Goal: Task Accomplishment & Management: Complete application form

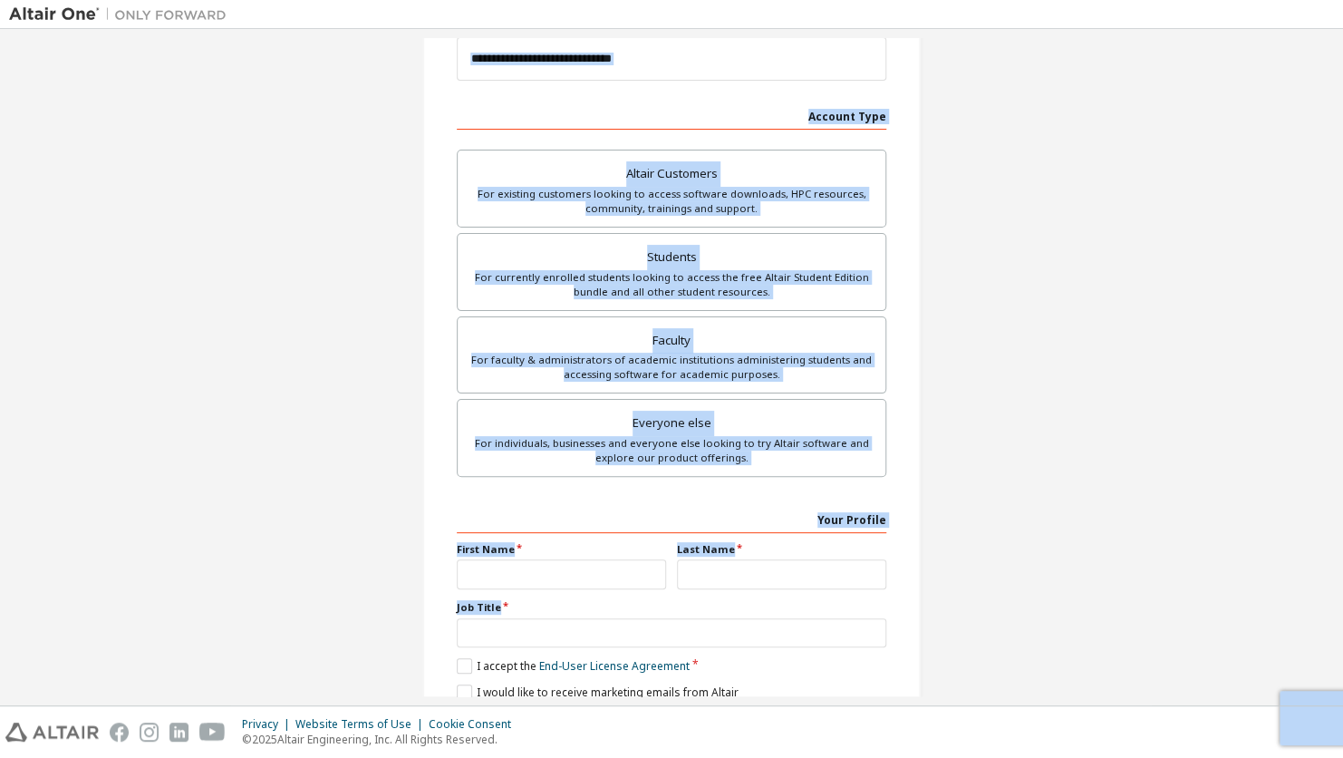
scroll to position [297, 0]
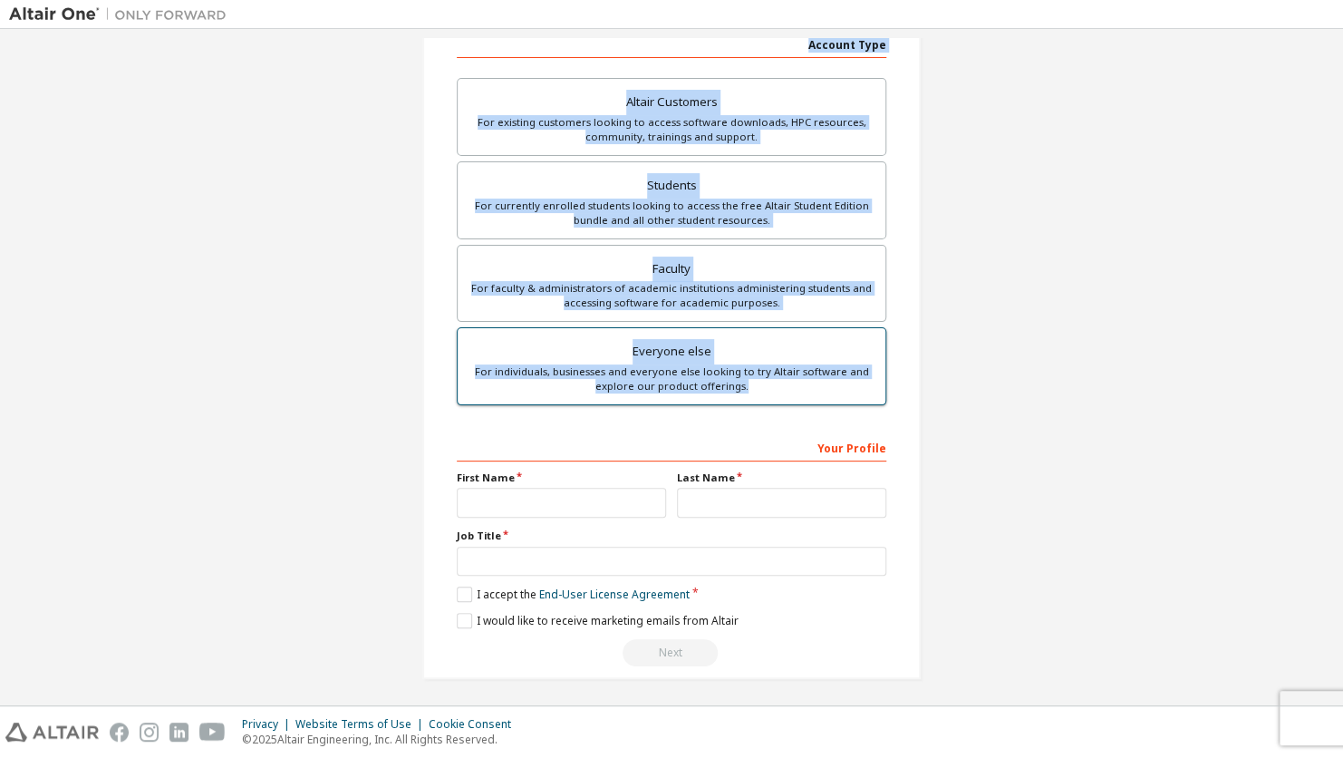
drag, startPoint x: 520, startPoint y: 102, endPoint x: 746, endPoint y: 384, distance: 361.9
click at [746, 384] on div "Create an Altair One Account For Free Trials, Licenses, Downloads, Learning & D…" at bounding box center [671, 220] width 499 height 916
drag, startPoint x: 746, startPoint y: 384, endPoint x: 1005, endPoint y: 236, distance: 298.9
click at [1005, 236] on div "Create an Altair One Account For Free Trials, Licenses, Downloads, Learning & D…" at bounding box center [671, 221] width 1325 height 960
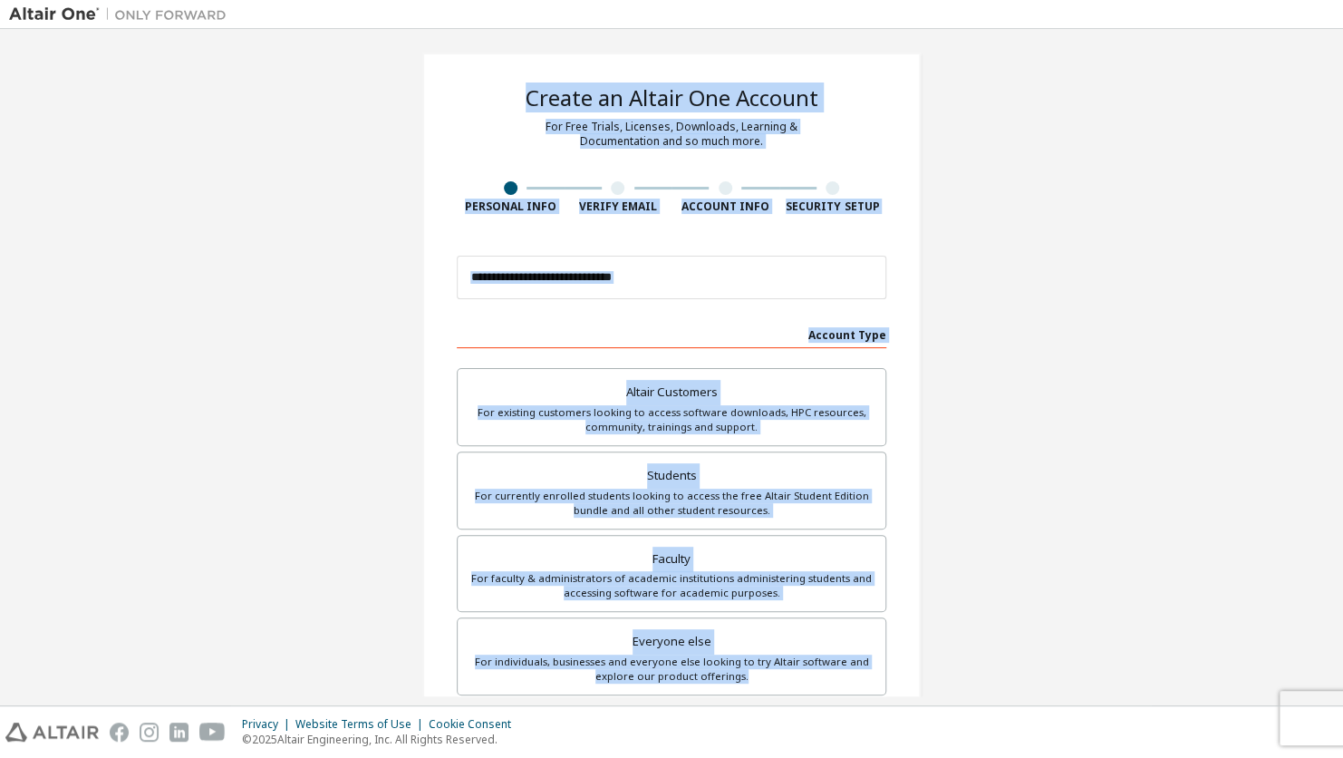
scroll to position [0, 0]
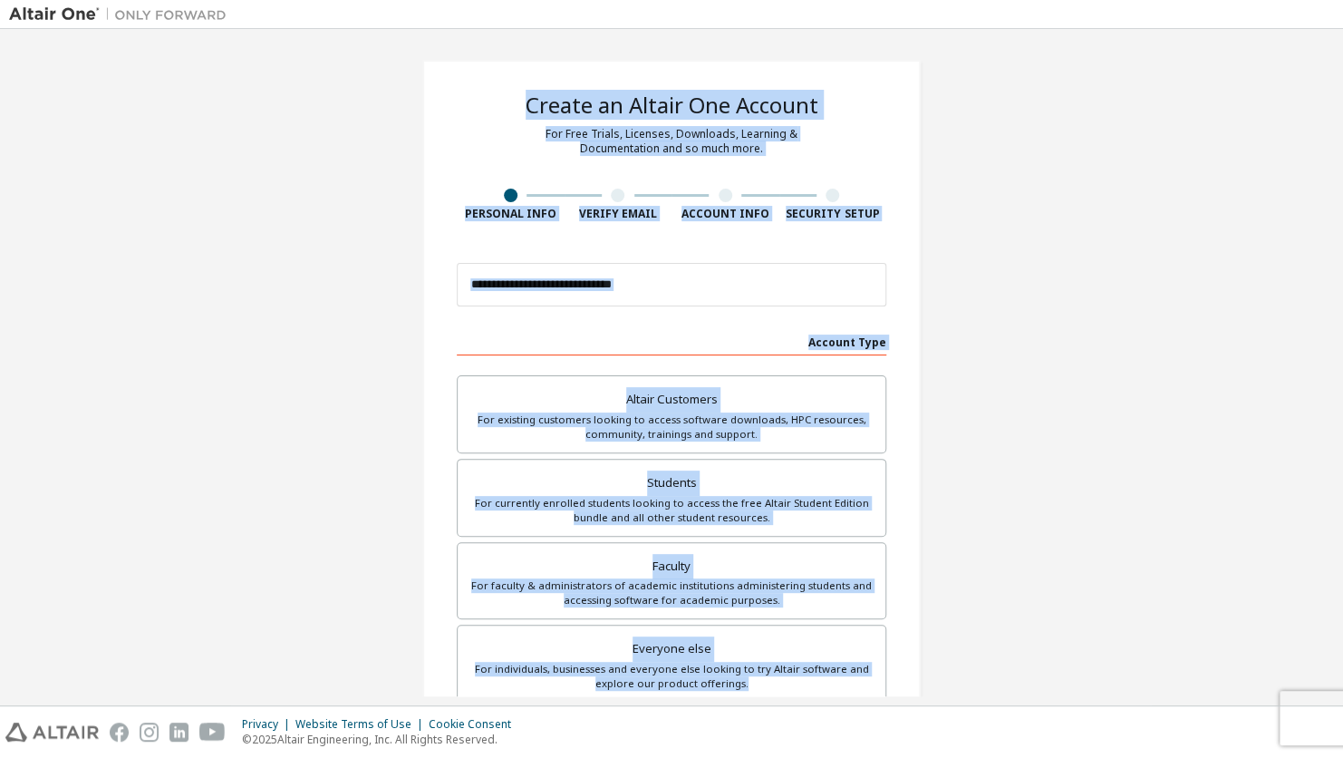
click at [1004, 235] on div "Create an Altair One Account For Free Trials, Licenses, Downloads, Learning & D…" at bounding box center [671, 518] width 1325 height 960
click at [990, 242] on div "Create an Altair One Account For Free Trials, Licenses, Downloads, Learning & D…" at bounding box center [671, 518] width 1325 height 960
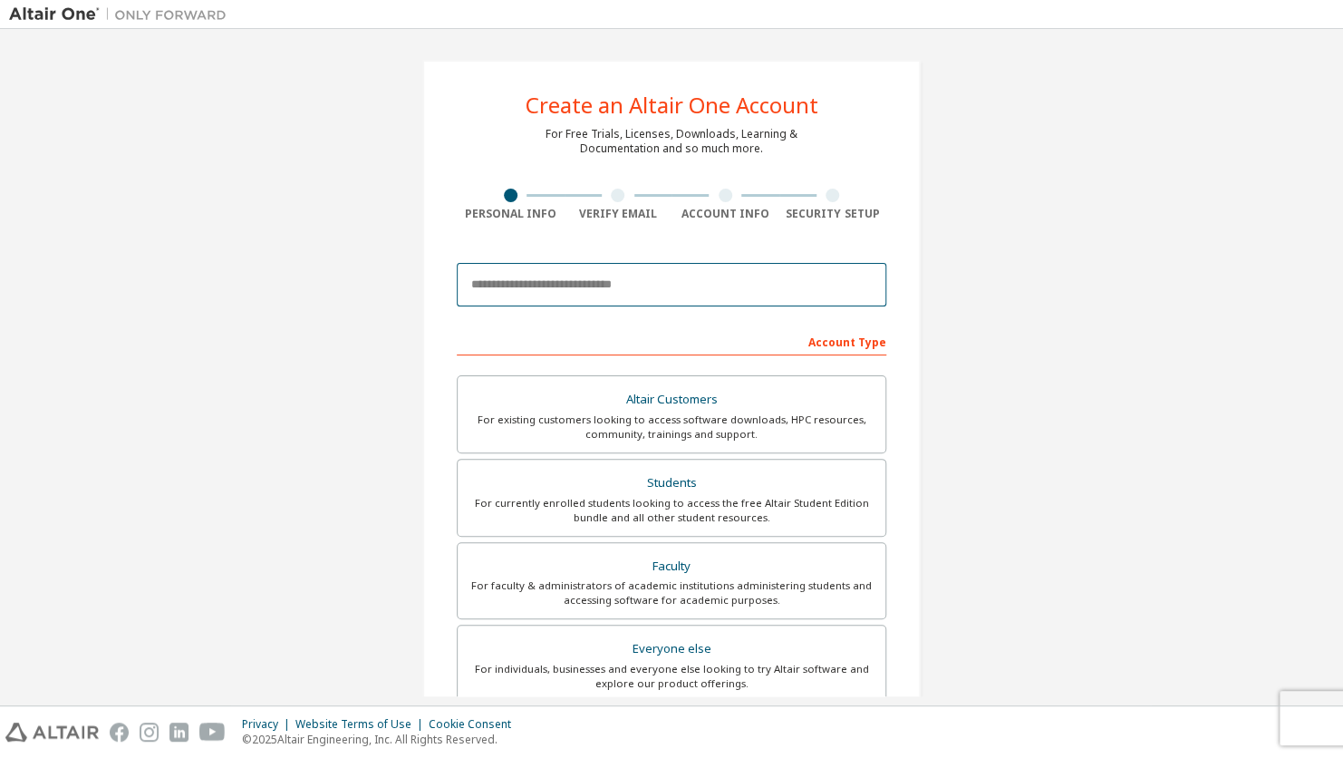
click at [725, 286] on input "email" at bounding box center [672, 285] width 430 height 44
type input "**********"
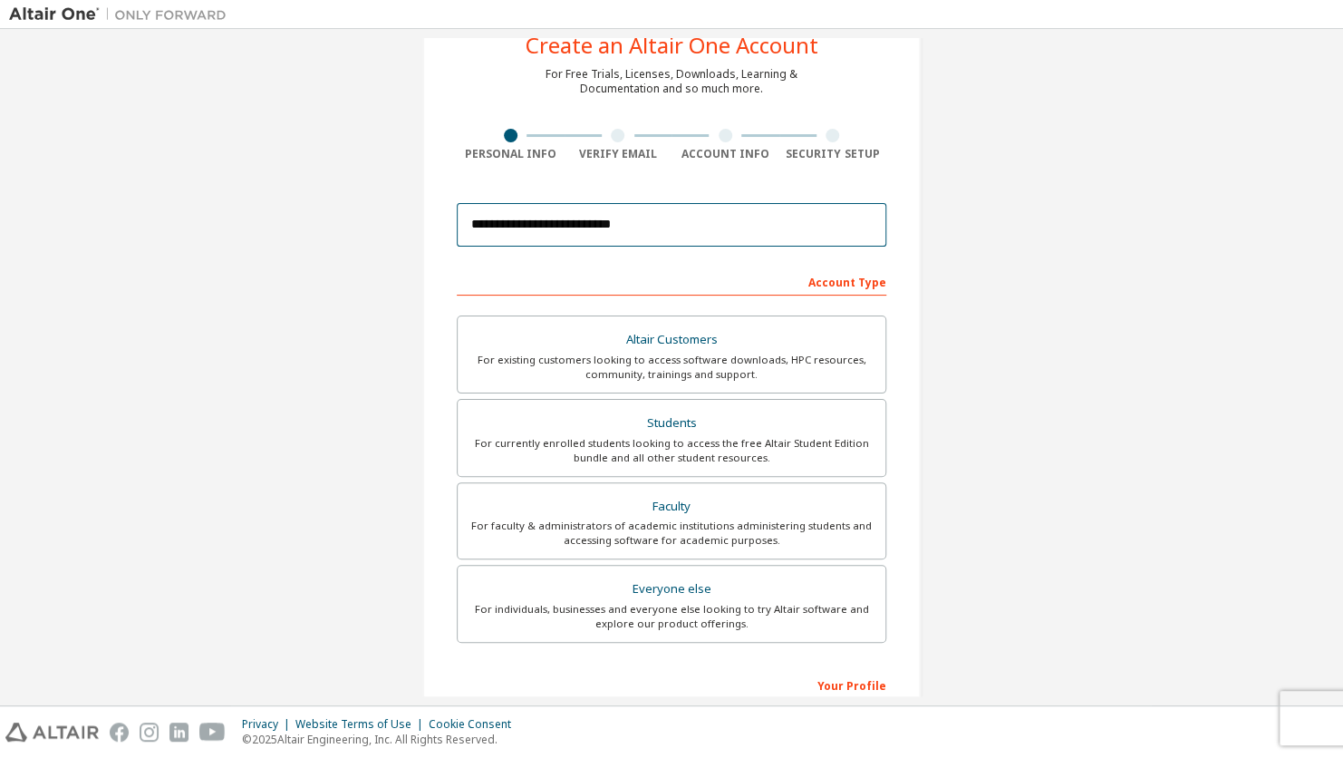
scroll to position [91, 0]
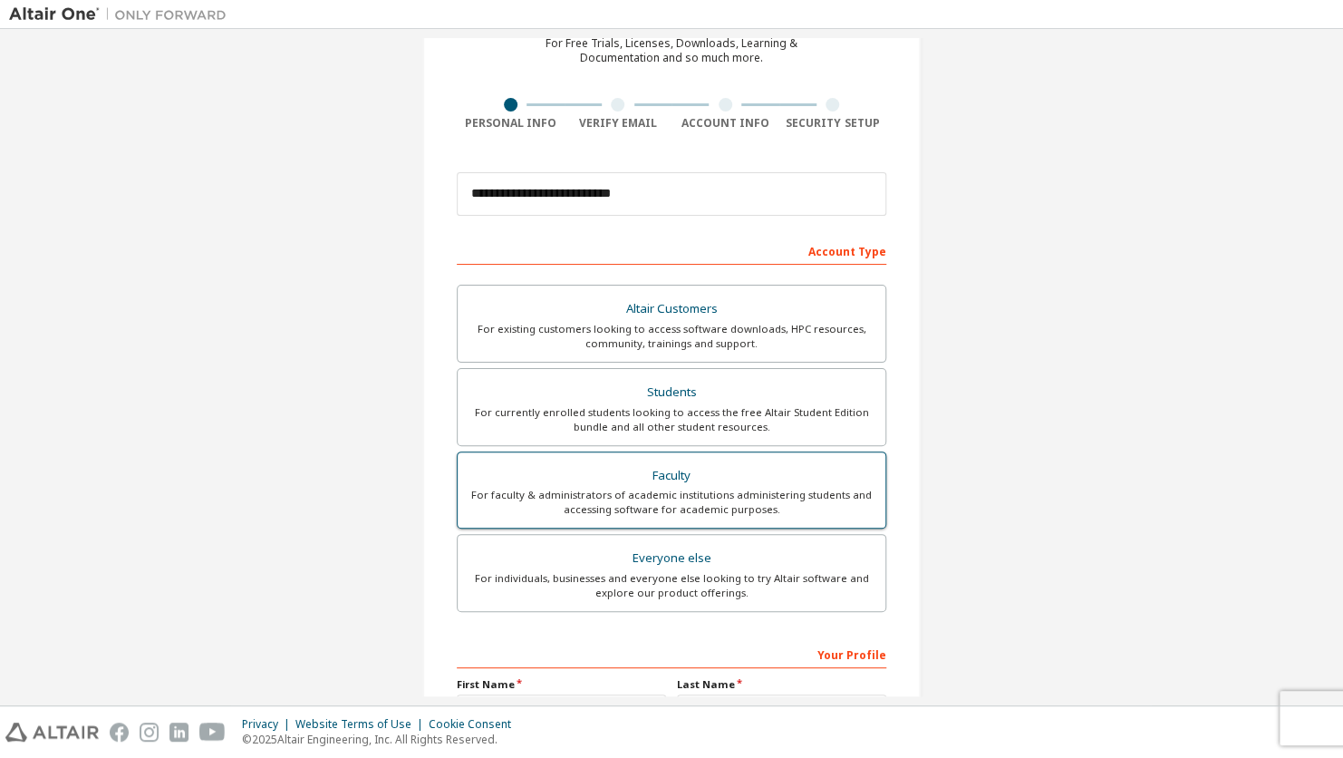
click at [680, 488] on div "For faculty & administrators of academic institutions administering students an…" at bounding box center [672, 502] width 406 height 29
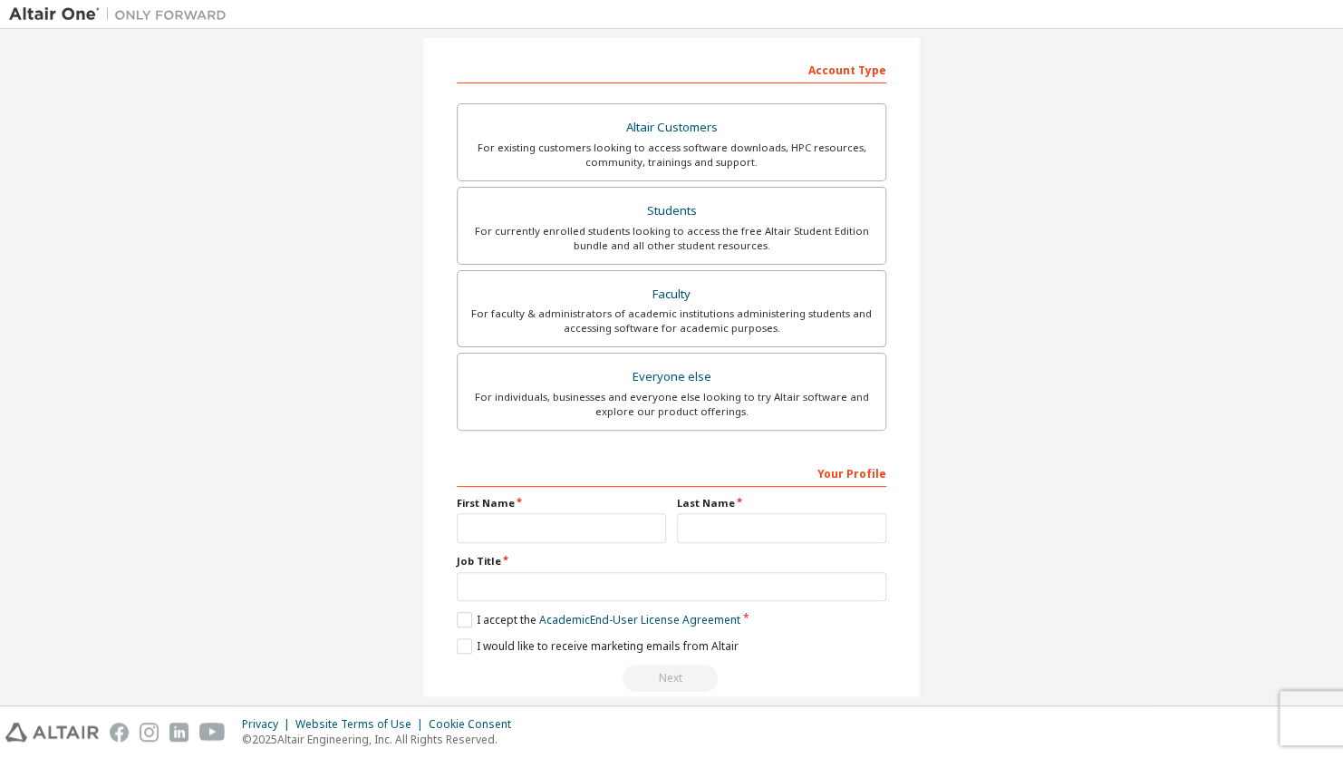
scroll to position [297, 0]
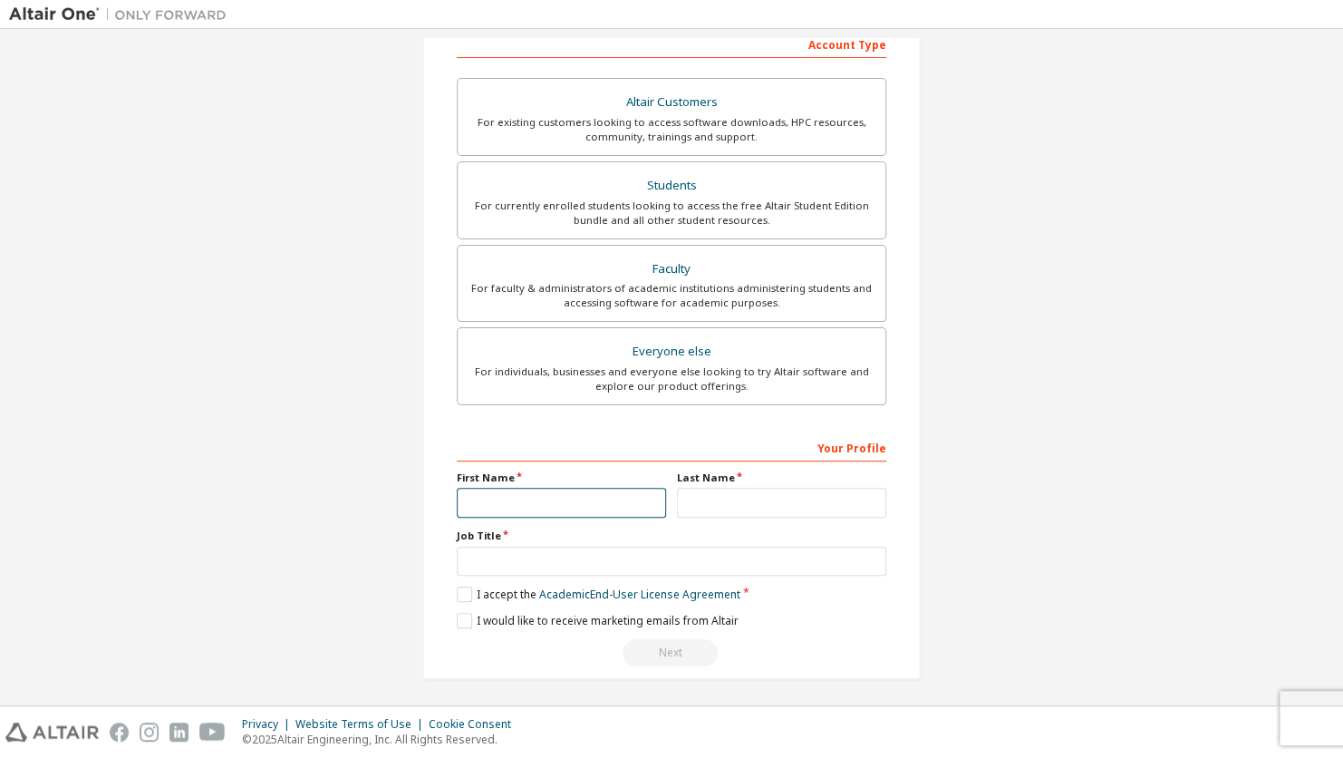
click at [593, 502] on input "text" at bounding box center [561, 503] width 209 height 30
type input "*"
type input "*****"
click at [689, 495] on input "text" at bounding box center [781, 503] width 209 height 30
type input "*******"
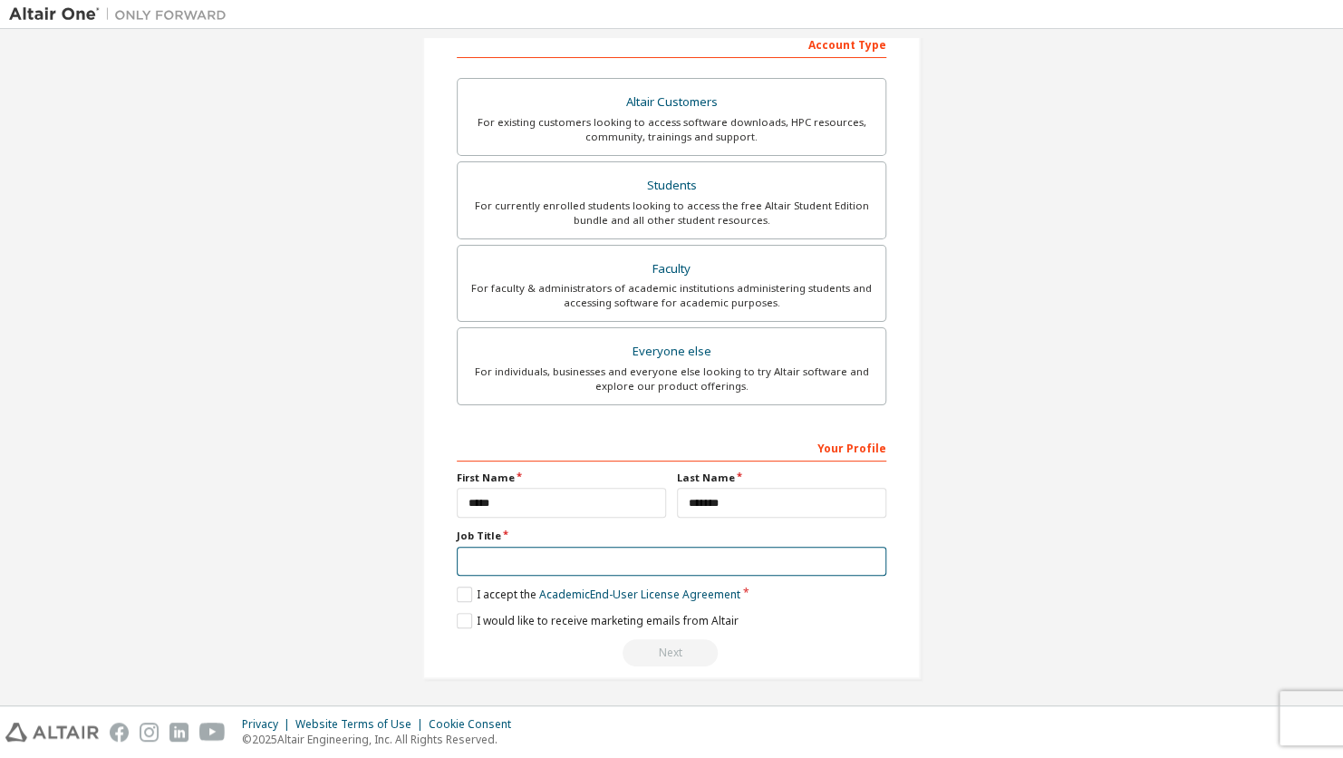
click at [489, 558] on input "text" at bounding box center [672, 562] width 430 height 30
type input "*******"
click at [457, 589] on label "I accept the Academic End-User License Agreement" at bounding box center [599, 594] width 284 height 15
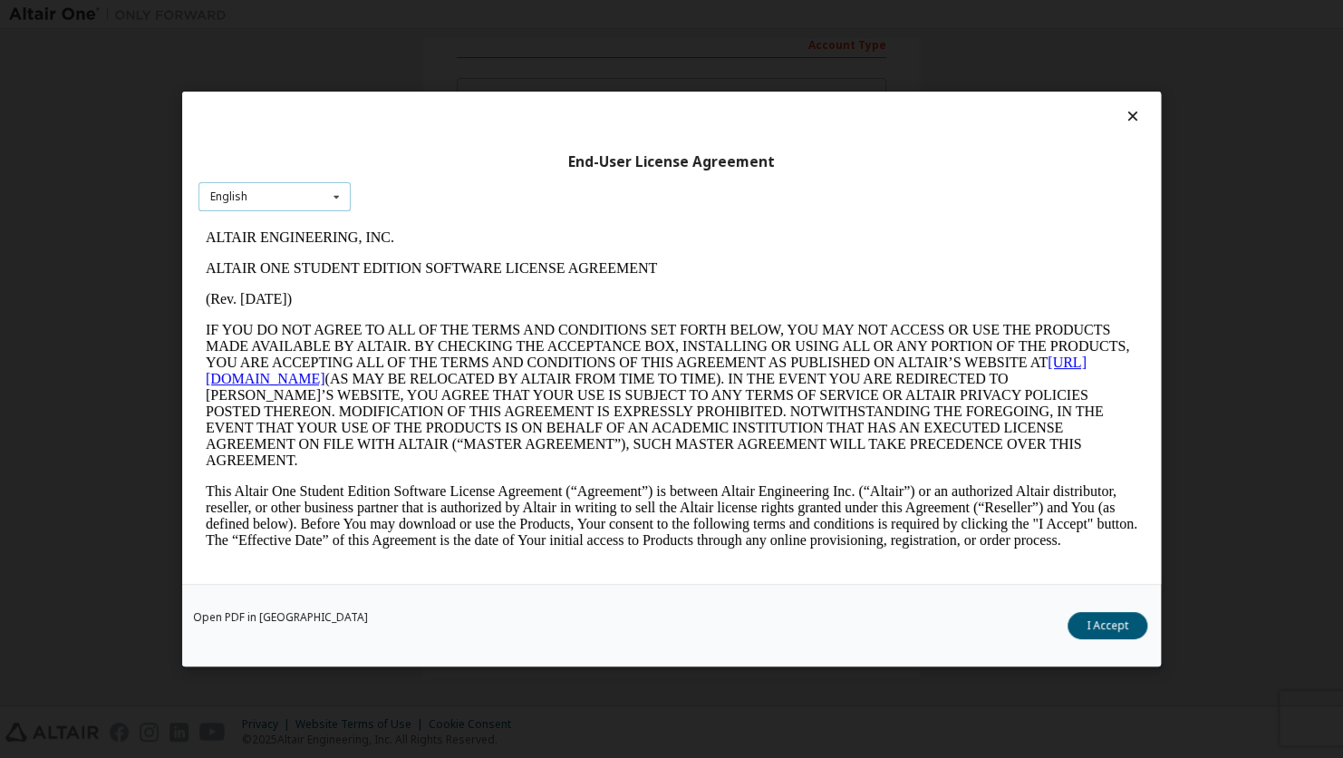
scroll to position [0, 0]
click at [334, 192] on icon at bounding box center [336, 196] width 23 height 28
click at [334, 190] on icon at bounding box center [336, 196] width 23 height 28
click at [1097, 627] on button "I Accept" at bounding box center [1108, 625] width 80 height 27
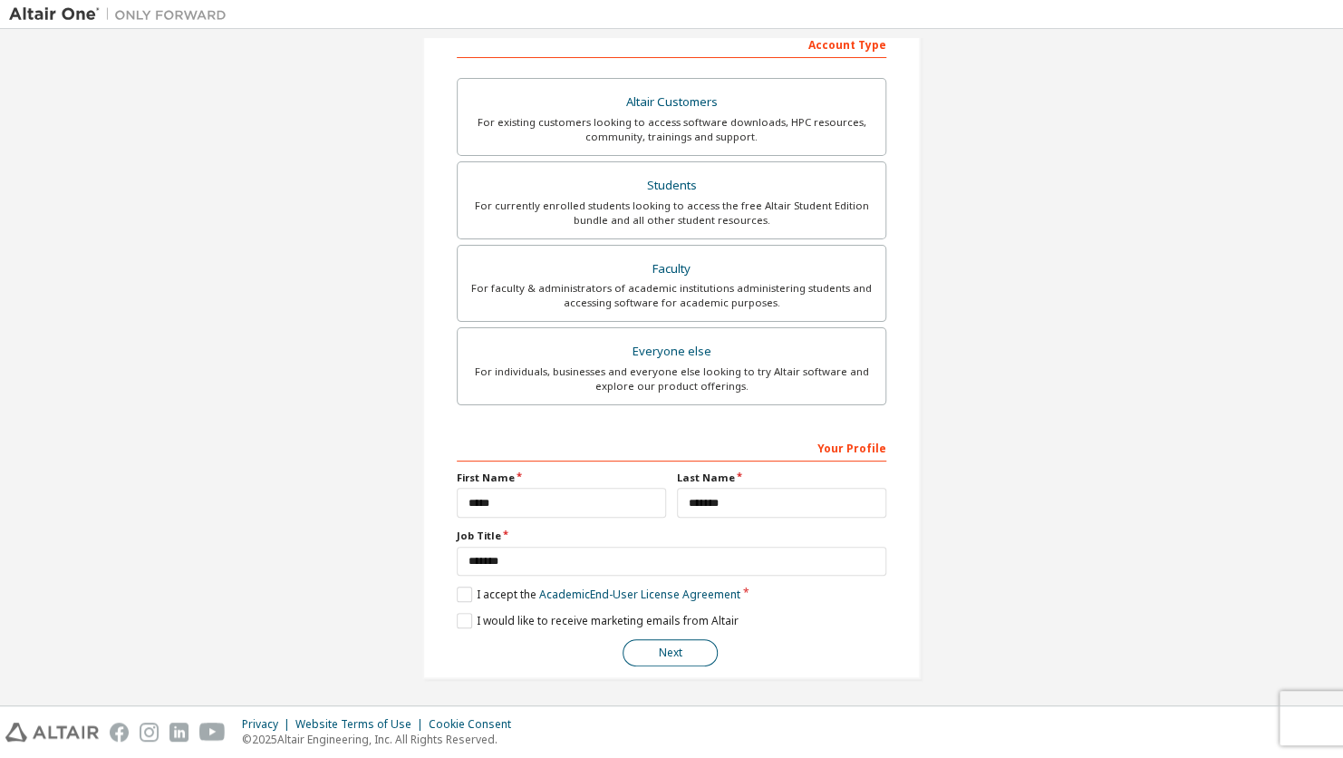
click at [647, 653] on button "Next" at bounding box center [670, 652] width 95 height 27
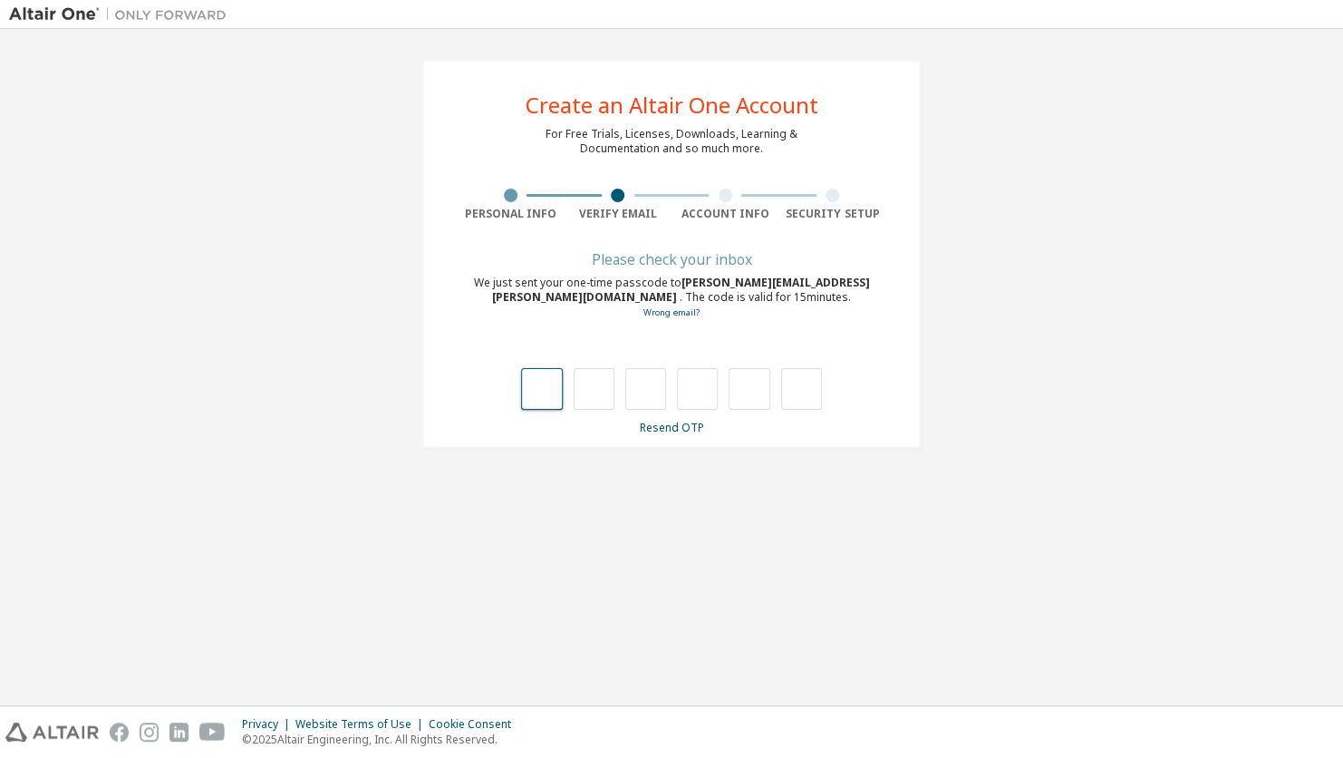
type input "*"
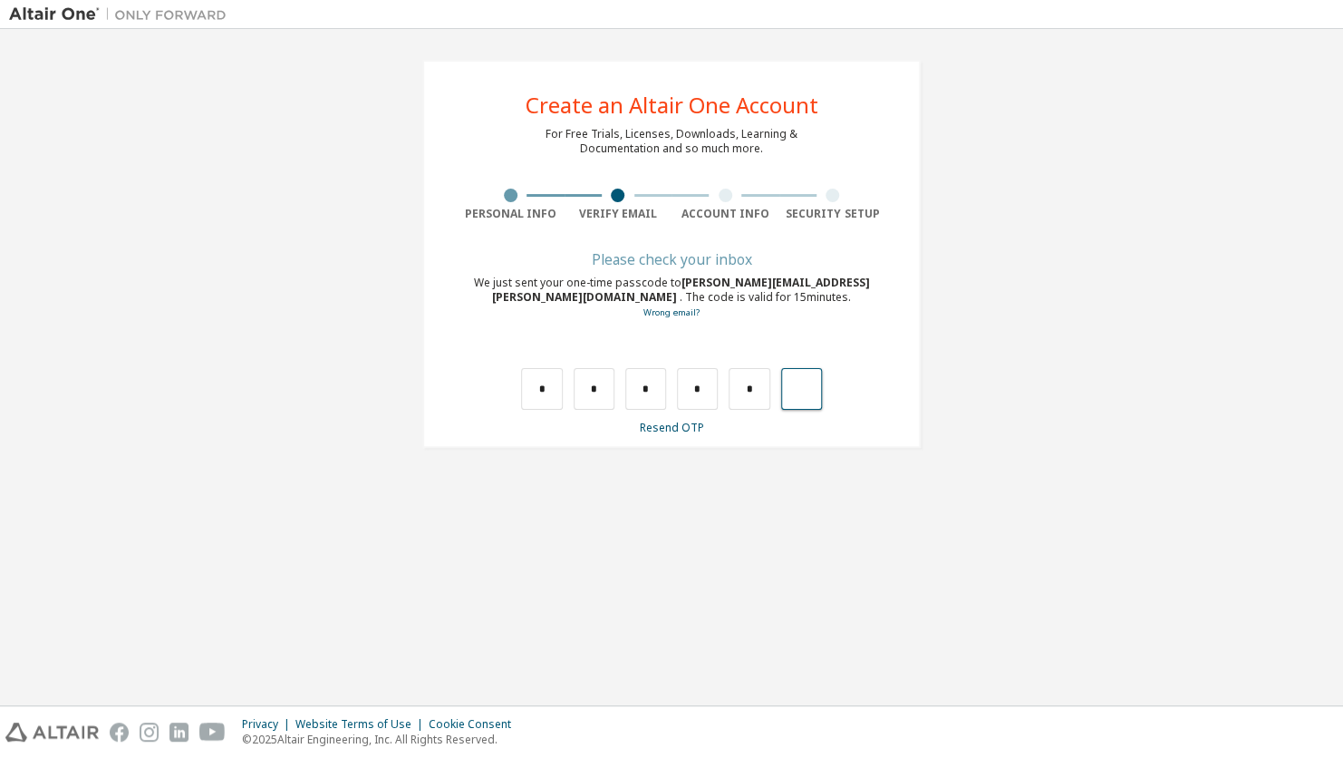
type input "*"
